Goal: Find specific page/section: Find specific page/section

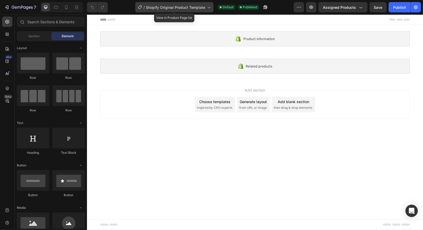
click at [198, 7] on span "Shopify Original Product Template" at bounding box center [175, 7] width 59 height 5
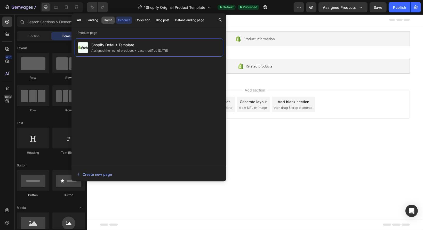
click at [104, 23] on button "Home" at bounding box center [107, 20] width 13 height 7
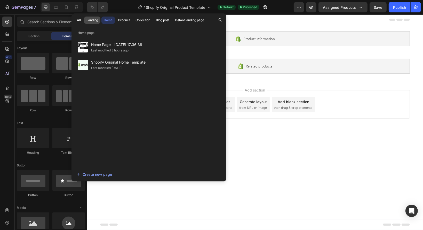
click at [91, 20] on div "Landing" at bounding box center [92, 20] width 12 height 5
click at [77, 21] on div "All" at bounding box center [79, 20] width 4 height 5
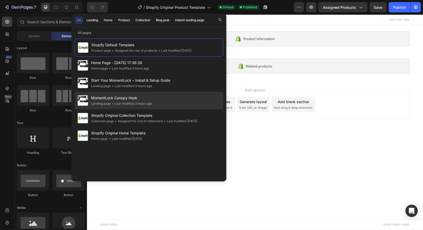
click at [168, 101] on div "MomentLock Canopy Hook Landing page • Last modified 3 hours ago" at bounding box center [149, 101] width 149 height 18
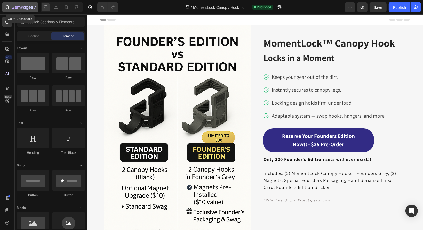
click at [8, 5] on icon "button" at bounding box center [6, 7] width 5 height 5
